Goal: Task Accomplishment & Management: Manage account settings

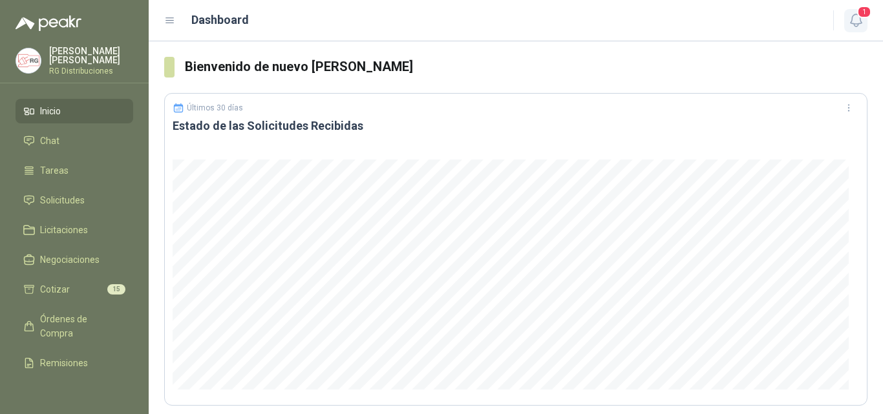
click at [854, 24] on icon "button" at bounding box center [855, 20] width 11 height 12
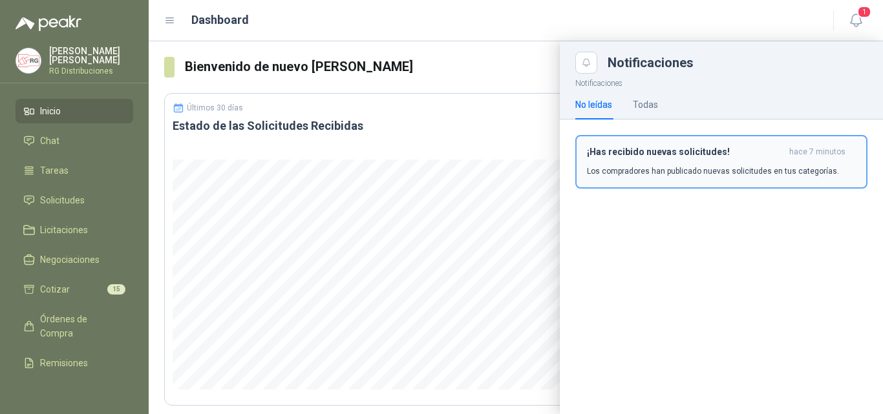
click at [734, 156] on h3 "¡Has recibido nuevas solicitudes!" at bounding box center [685, 152] width 197 height 11
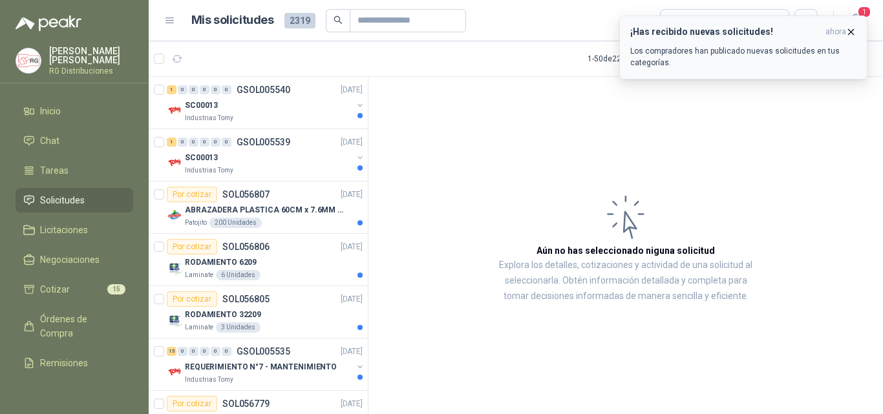
click at [851, 30] on icon "button" at bounding box center [851, 32] width 11 height 11
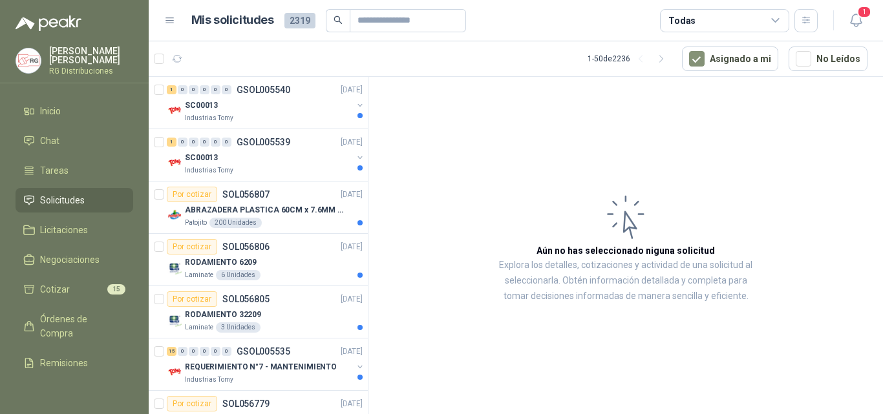
click at [861, 19] on icon "button" at bounding box center [856, 20] width 16 height 16
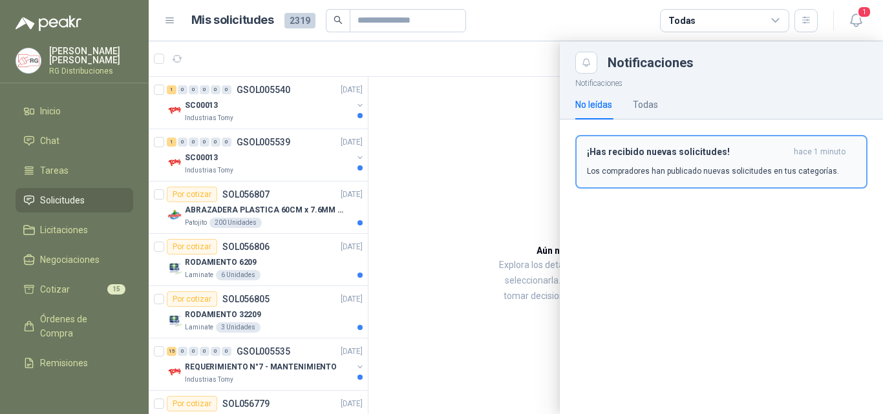
click at [771, 165] on div "¡Has recibido nuevas solicitudes! hace 1 minuto Los compradores han publicado n…" at bounding box center [721, 162] width 269 height 30
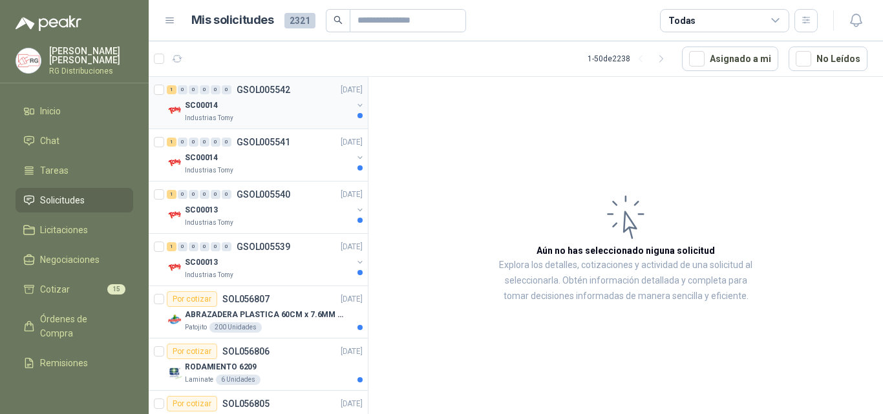
click at [275, 113] on div "Industrias Tomy" at bounding box center [268, 118] width 167 height 10
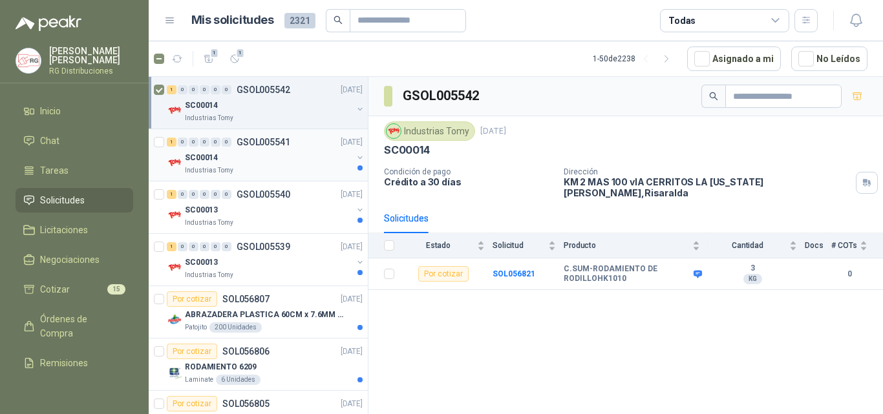
click at [246, 168] on div "Industrias Tomy" at bounding box center [268, 171] width 167 height 10
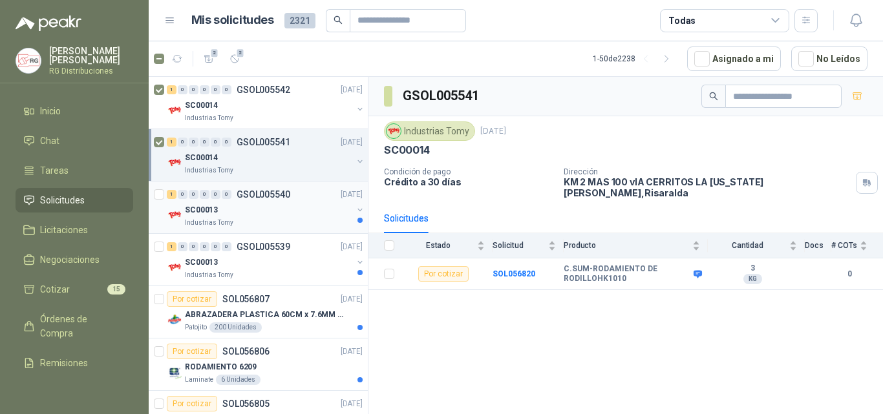
click at [240, 210] on div "SC00013" at bounding box center [268, 210] width 167 height 16
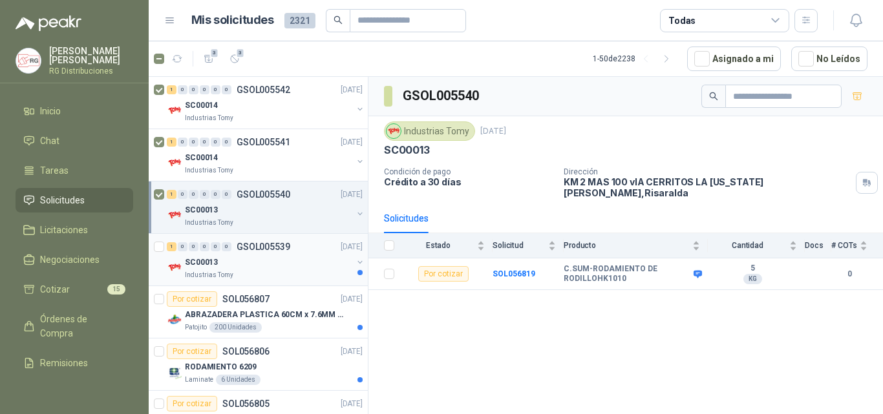
click at [275, 266] on div "SC00013" at bounding box center [268, 263] width 167 height 16
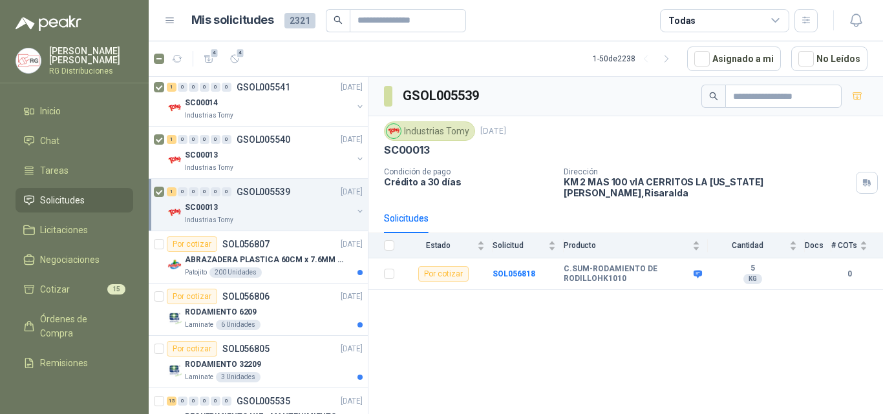
scroll to position [129, 0]
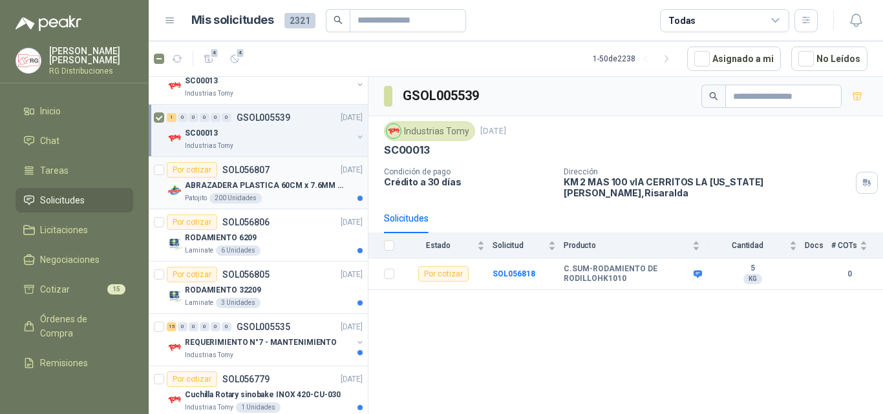
click at [284, 187] on p "ABRAZADERA PLASTICA 60CM x 7.6MM ANCHA" at bounding box center [265, 186] width 161 height 12
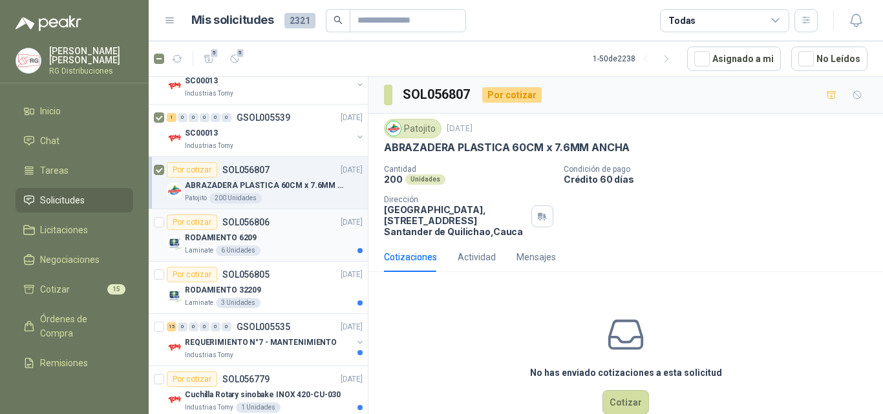
click at [264, 248] on div "Laminate 6 Unidades" at bounding box center [274, 251] width 178 height 10
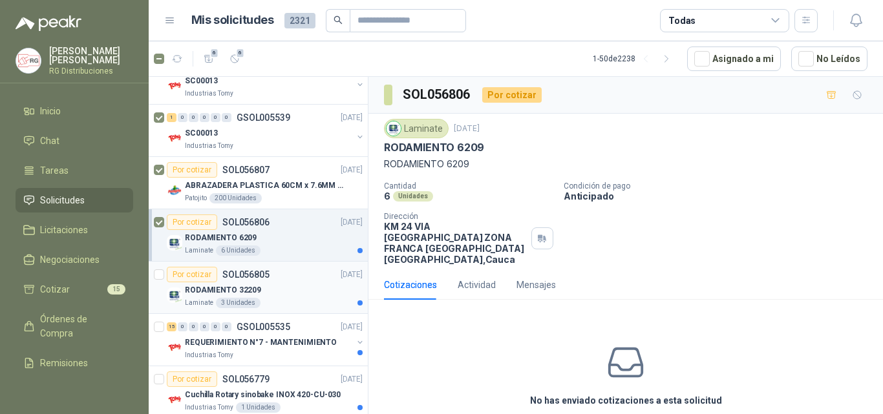
click at [264, 284] on div "RODAMIENTO 32209" at bounding box center [274, 291] width 178 height 16
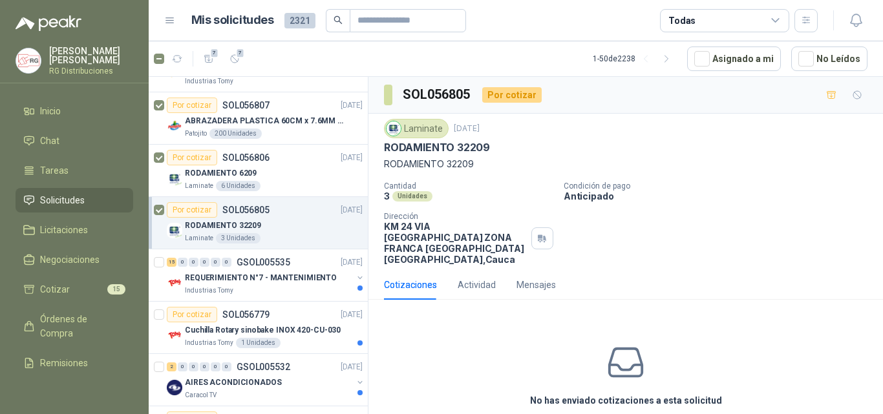
scroll to position [259, 0]
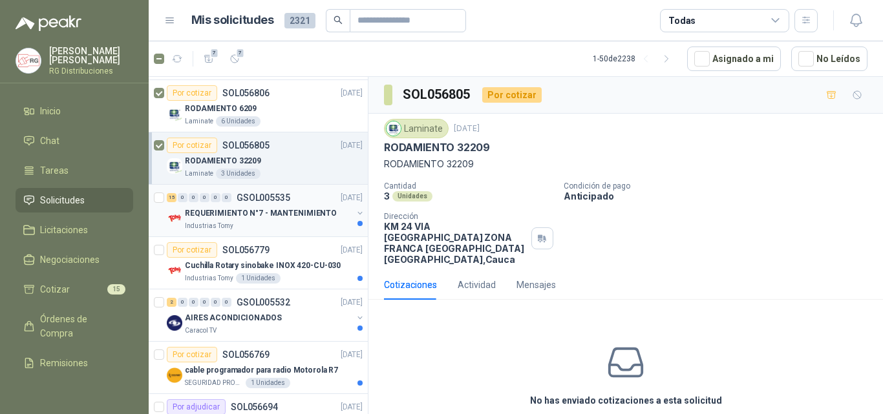
click at [262, 203] on div "15 0 0 0 0 0 GSOL005535 [DATE]" at bounding box center [266, 198] width 198 height 16
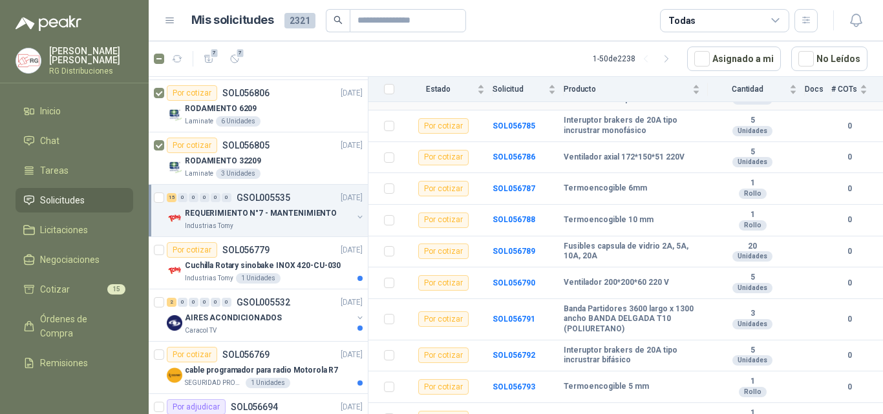
scroll to position [312, 0]
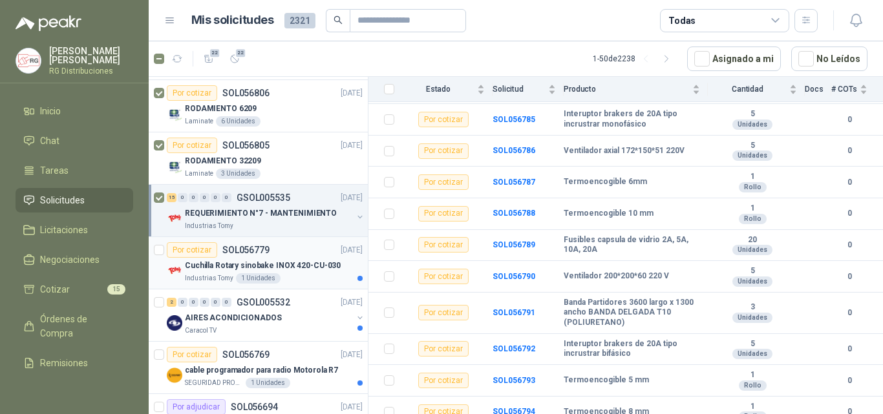
click at [279, 257] on div "Por cotizar SOL056779 [DATE]" at bounding box center [265, 250] width 196 height 16
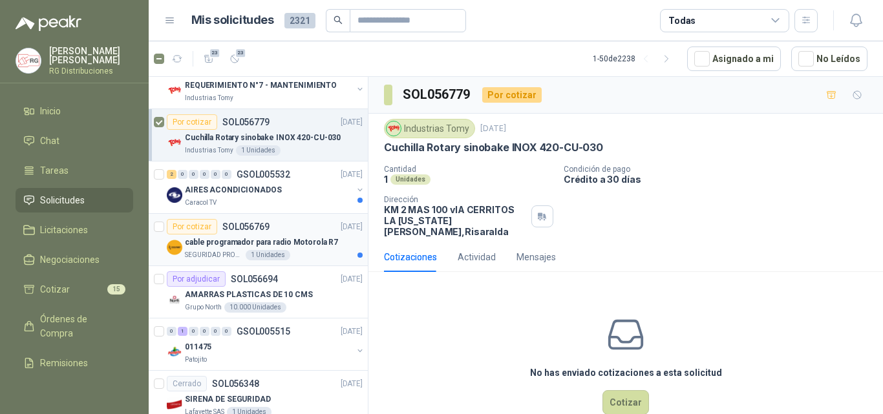
scroll to position [388, 0]
click at [281, 197] on div "Caracol TV" at bounding box center [268, 202] width 167 height 10
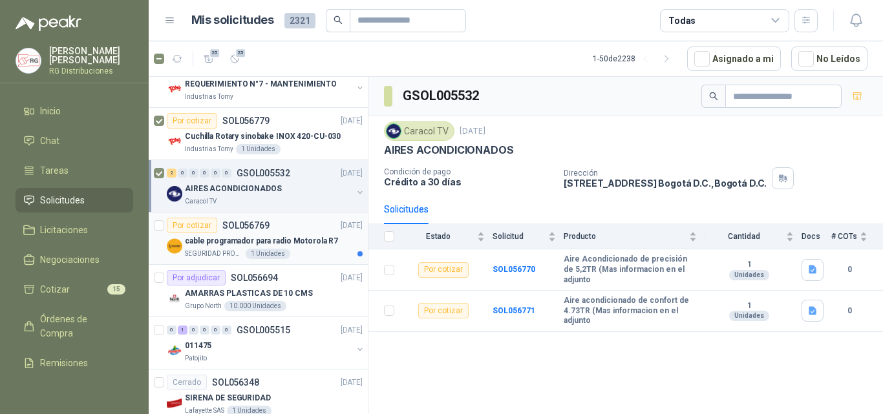
scroll to position [453, 0]
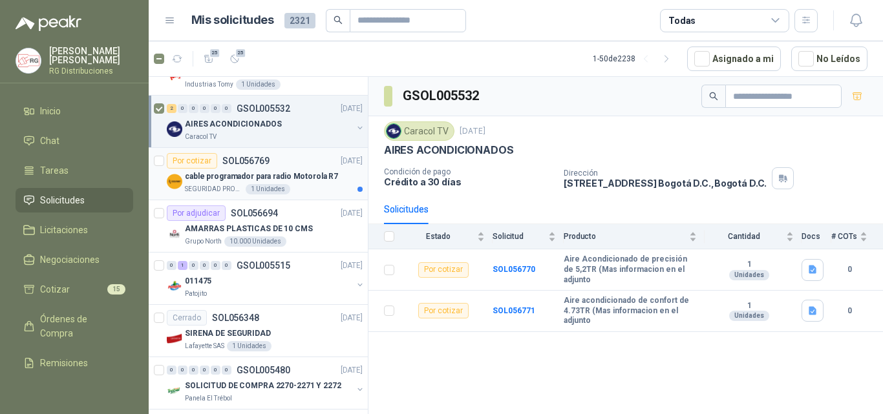
click at [280, 169] on div "cable programador para radio Motorola R7" at bounding box center [274, 177] width 178 height 16
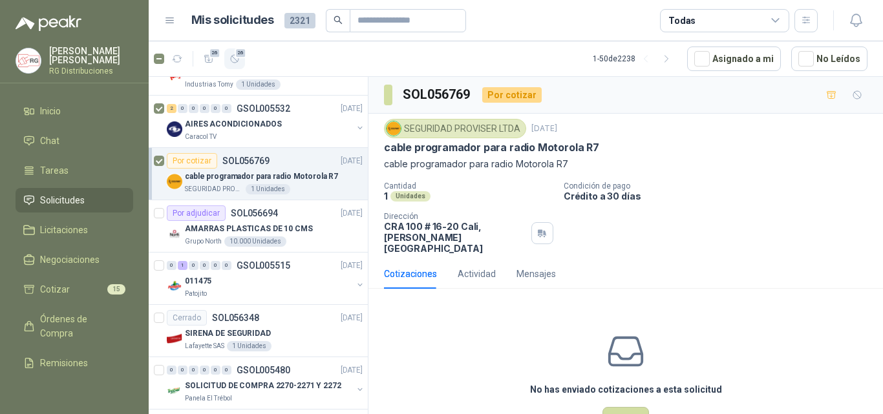
click at [239, 56] on span "26" at bounding box center [241, 53] width 12 height 10
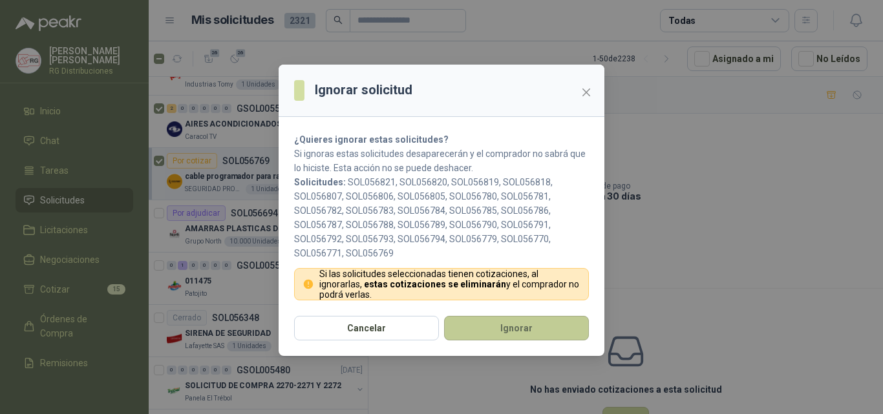
click at [517, 328] on button "Ignorar" at bounding box center [516, 328] width 145 height 25
